Goal: Task Accomplishment & Management: Manage account settings

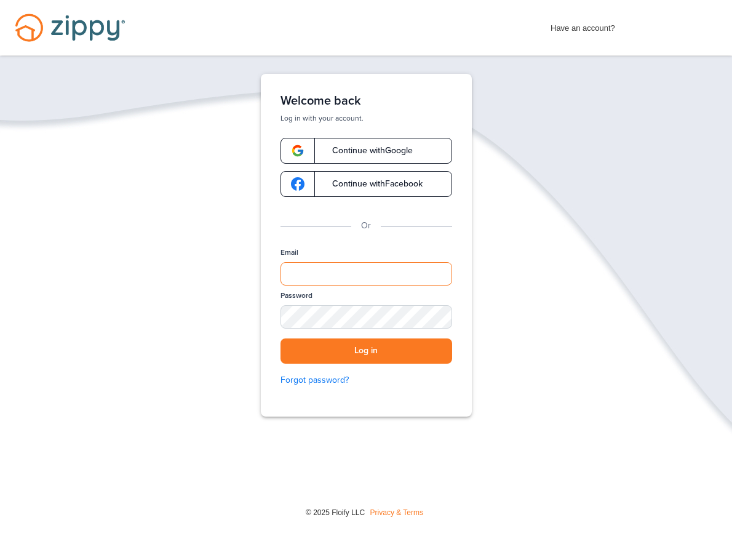
click at [361, 271] on input "Email" at bounding box center [367, 273] width 172 height 23
type input "**********"
click at [425, 350] on button "Log in" at bounding box center [367, 350] width 172 height 25
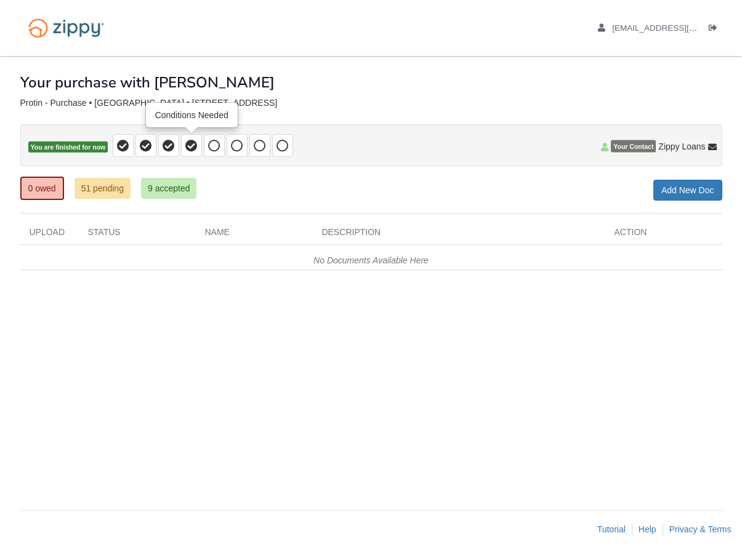
click at [195, 145] on icon at bounding box center [191, 146] width 12 height 12
